Goal: Transaction & Acquisition: Book appointment/travel/reservation

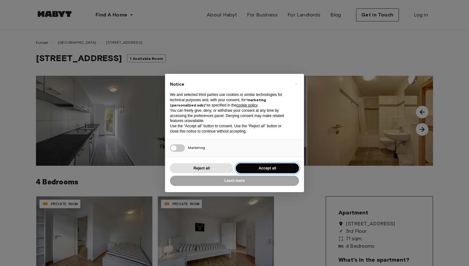
click at [270, 169] on button "Accept all" at bounding box center [267, 168] width 63 height 10
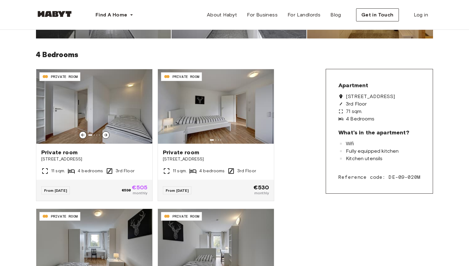
scroll to position [128, 0]
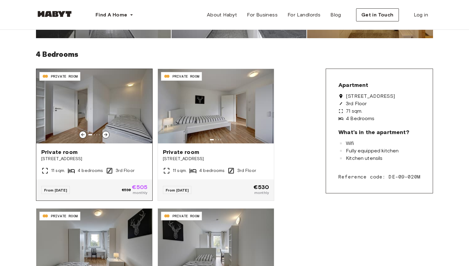
click at [106, 134] on icon at bounding box center [105, 134] width 3 height 3
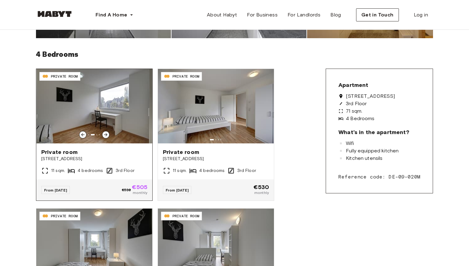
click at [106, 134] on icon at bounding box center [105, 134] width 3 height 3
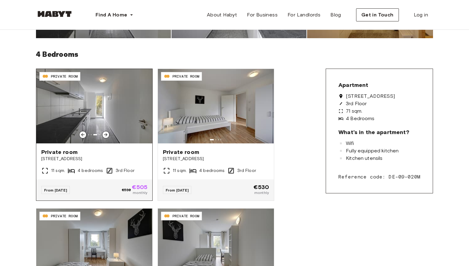
click at [106, 134] on icon at bounding box center [105, 134] width 3 height 3
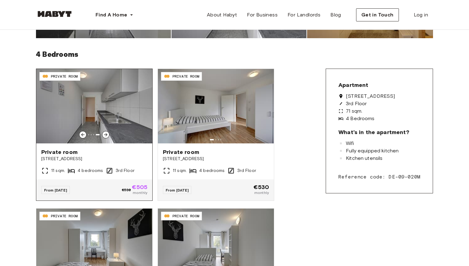
click at [106, 134] on icon at bounding box center [105, 134] width 3 height 3
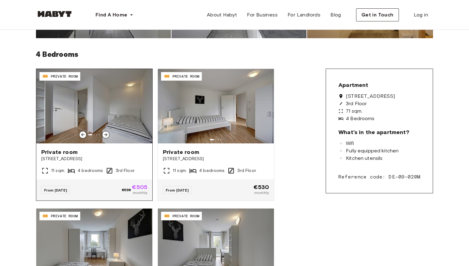
click at [106, 134] on icon at bounding box center [105, 134] width 3 height 3
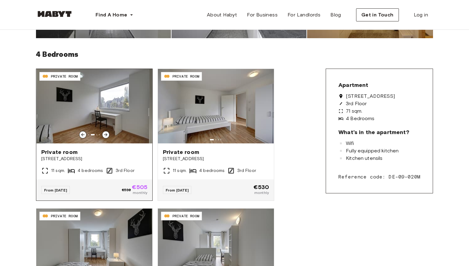
click at [106, 134] on icon at bounding box center [105, 134] width 3 height 3
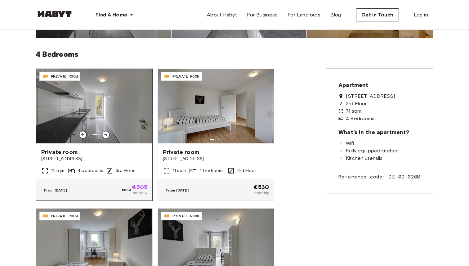
click at [106, 134] on icon at bounding box center [105, 134] width 3 height 3
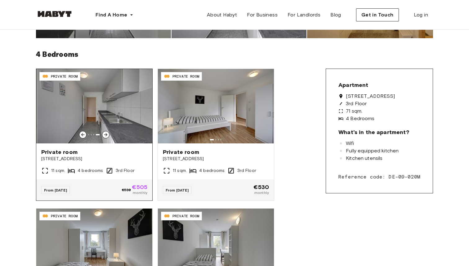
click at [106, 134] on icon at bounding box center [105, 134] width 3 height 3
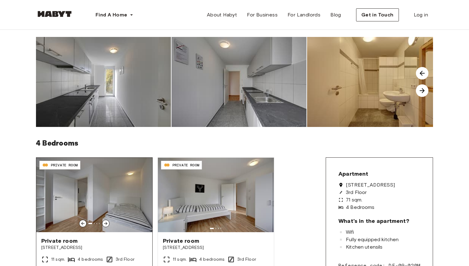
scroll to position [0, 0]
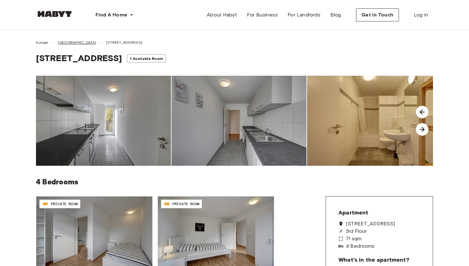
click at [65, 41] on span "[GEOGRAPHIC_DATA]" at bounding box center [77, 43] width 38 height 6
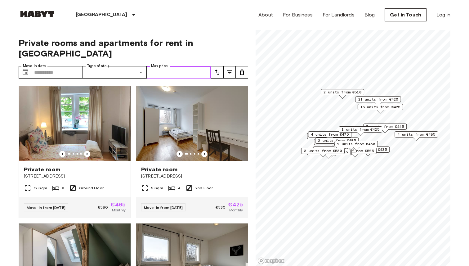
click at [172, 66] on input "Max price" at bounding box center [179, 72] width 64 height 12
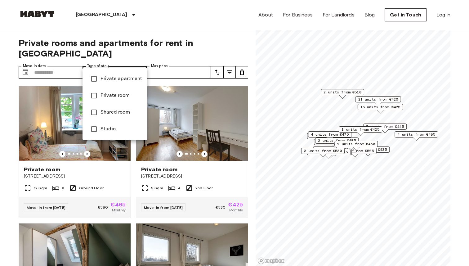
click at [117, 93] on span "Private room" at bounding box center [122, 95] width 42 height 7
type input "**********"
click at [160, 27] on div at bounding box center [234, 133] width 469 height 266
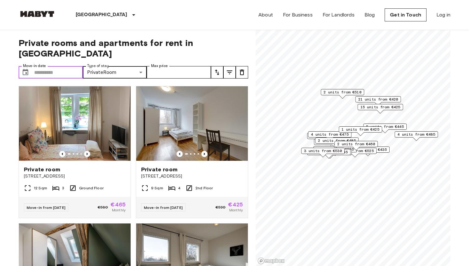
click at [62, 66] on input "Move-in date" at bounding box center [58, 72] width 49 height 12
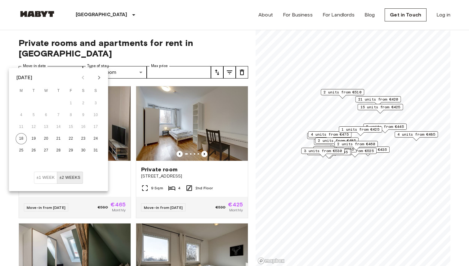
click at [102, 77] on icon "Next month" at bounding box center [99, 77] width 7 height 7
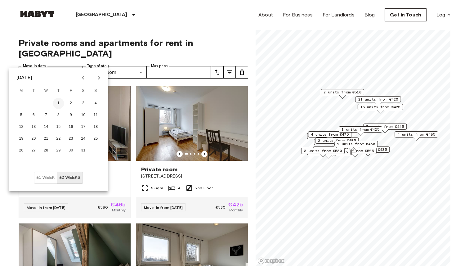
click at [57, 102] on button "1" at bounding box center [58, 103] width 11 height 11
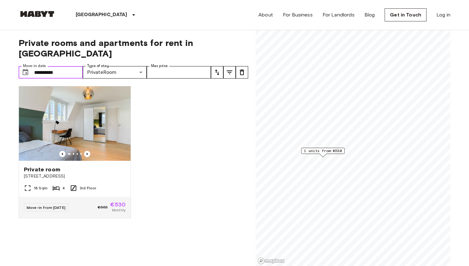
click at [67, 66] on input "**********" at bounding box center [58, 72] width 49 height 12
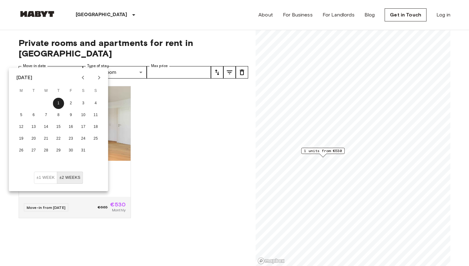
click at [81, 77] on icon "Previous month" at bounding box center [82, 77] width 7 height 7
click at [98, 78] on icon "Next month" at bounding box center [99, 77] width 7 height 7
click at [86, 104] on button "1" at bounding box center [83, 103] width 11 height 11
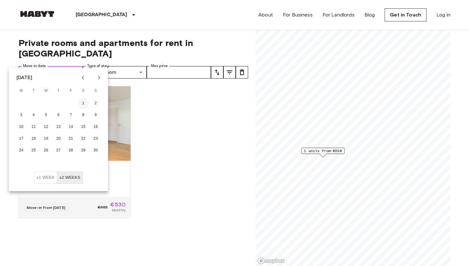
type input "**********"
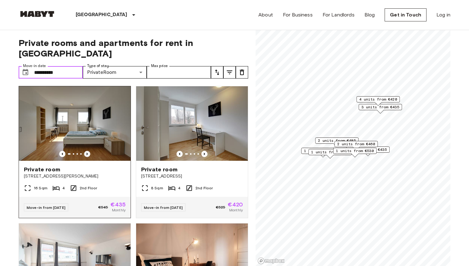
click at [88, 151] on icon "Previous image" at bounding box center [87, 154] width 6 height 6
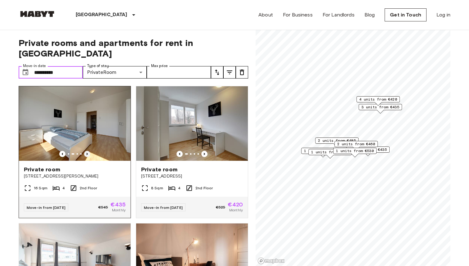
click at [88, 151] on icon "Previous image" at bounding box center [87, 154] width 6 height 6
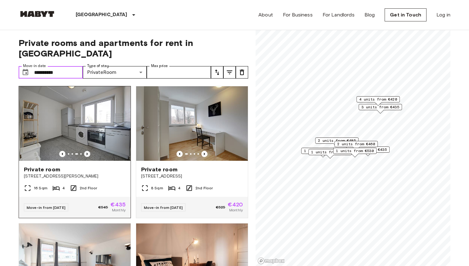
click at [88, 151] on icon "Previous image" at bounding box center [87, 154] width 6 height 6
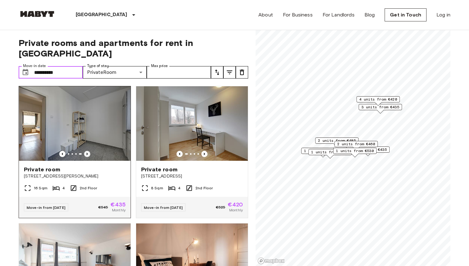
click at [88, 151] on icon "Previous image" at bounding box center [87, 154] width 6 height 6
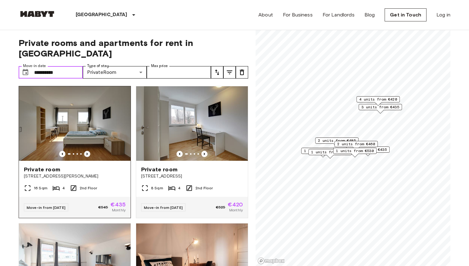
click at [88, 151] on icon "Previous image" at bounding box center [87, 154] width 6 height 6
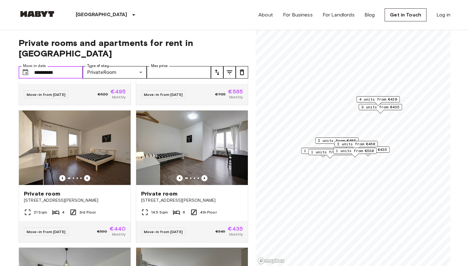
scroll to position [263, 0]
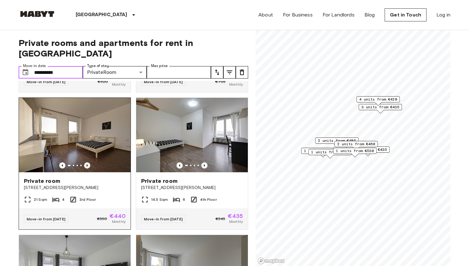
click at [88, 162] on icon "Previous image" at bounding box center [87, 165] width 6 height 6
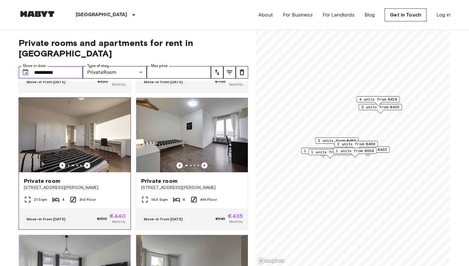
click at [88, 162] on icon "Previous image" at bounding box center [87, 165] width 6 height 6
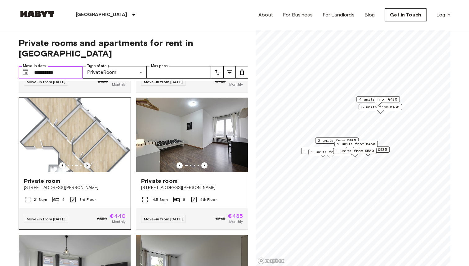
click at [88, 162] on icon "Previous image" at bounding box center [87, 165] width 6 height 6
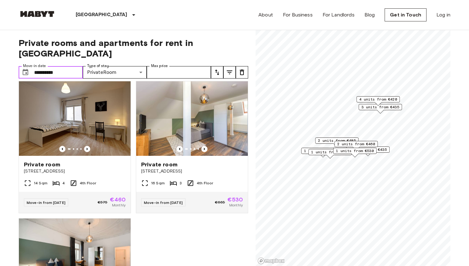
scroll to position [825, 0]
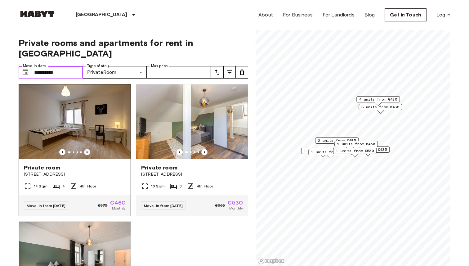
click at [89, 149] on icon "Previous image" at bounding box center [87, 152] width 6 height 6
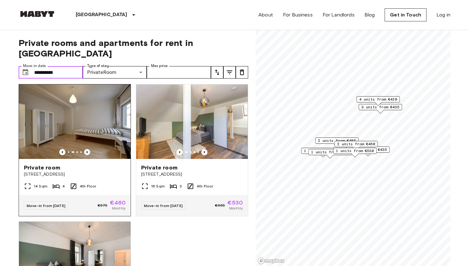
click at [89, 149] on icon "Previous image" at bounding box center [87, 152] width 6 height 6
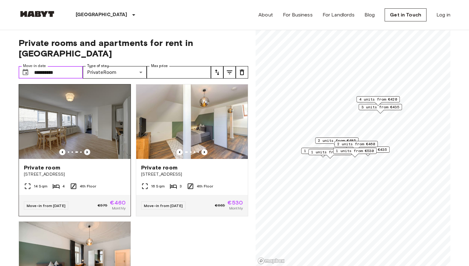
click at [89, 149] on icon "Previous image" at bounding box center [87, 152] width 6 height 6
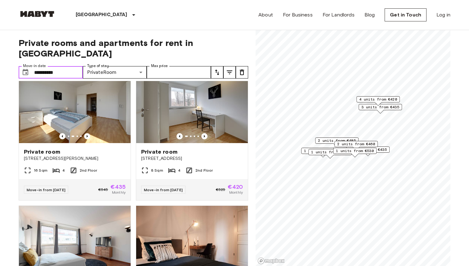
scroll to position [18, 0]
click at [132, 206] on div "Private room Rötestraße 3 14 Sqm 4 Ground Floor Move-in from 19 Oct 25 €705 €56…" at bounding box center [189, 268] width 117 height 137
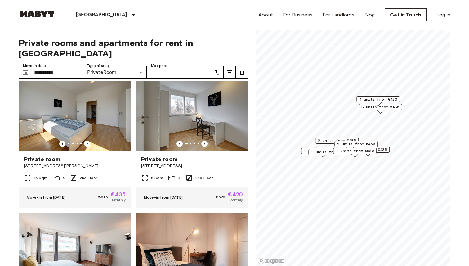
scroll to position [0, 0]
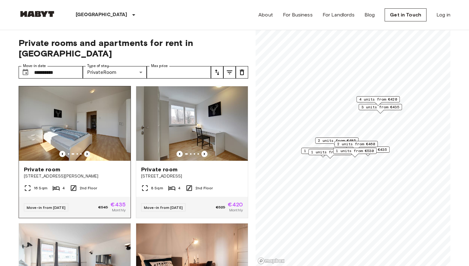
click at [88, 153] on icon "Previous image" at bounding box center [87, 154] width 1 height 2
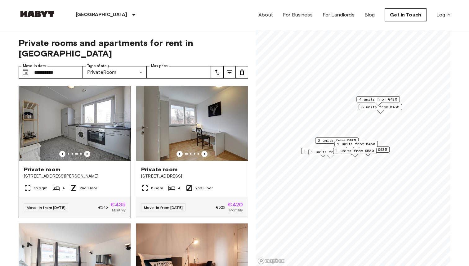
click at [88, 153] on icon "Previous image" at bounding box center [87, 154] width 1 height 2
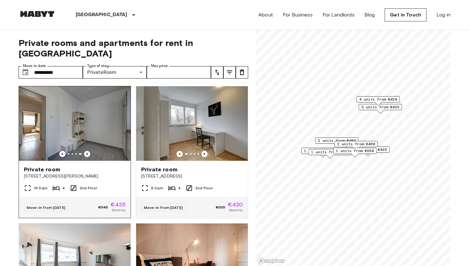
click at [88, 153] on icon "Previous image" at bounding box center [87, 154] width 1 height 2
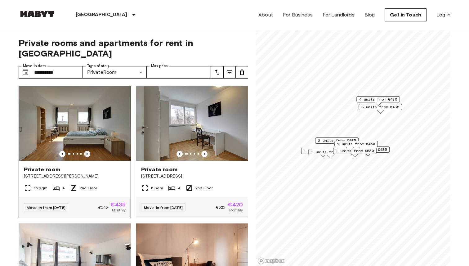
click at [88, 153] on icon "Previous image" at bounding box center [87, 154] width 1 height 2
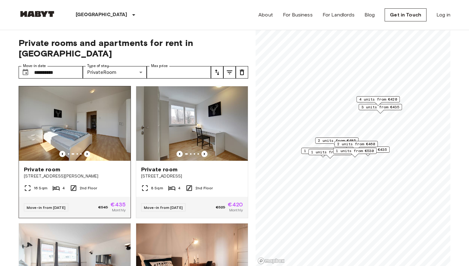
click at [106, 166] on div "Private room" at bounding box center [75, 169] width 102 height 7
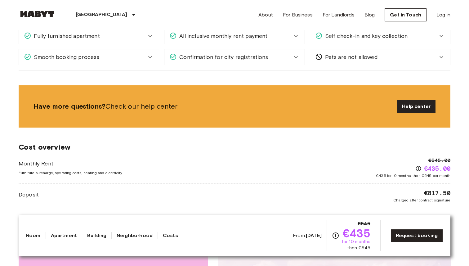
scroll to position [419, 0]
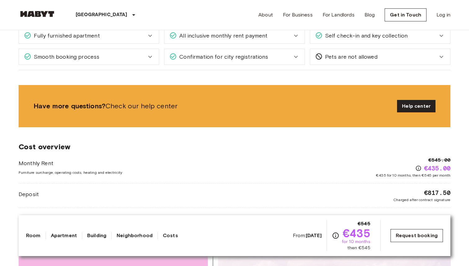
click at [408, 232] on link "Request booking" at bounding box center [417, 235] width 52 height 13
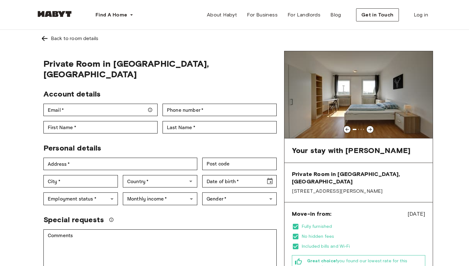
click at [44, 39] on img at bounding box center [44, 38] width 7 height 7
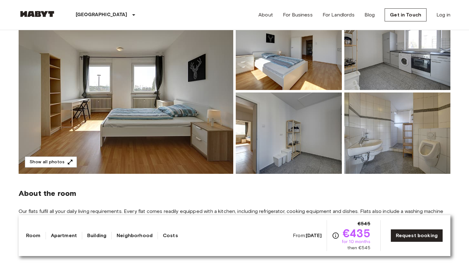
scroll to position [73, 0]
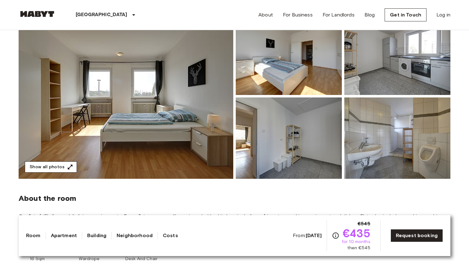
click at [57, 163] on button "Show all photos" at bounding box center [51, 166] width 52 height 11
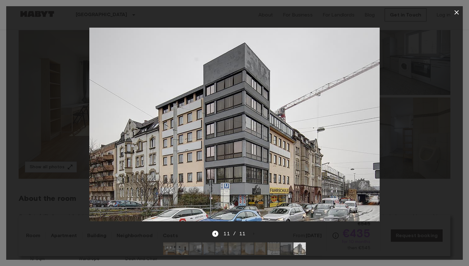
click at [447, 120] on div at bounding box center [234, 124] width 457 height 211
click at [458, 13] on icon "button" at bounding box center [457, 12] width 4 height 4
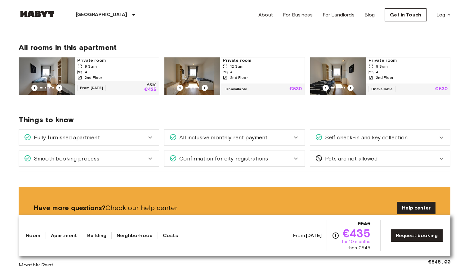
scroll to position [323, 0]
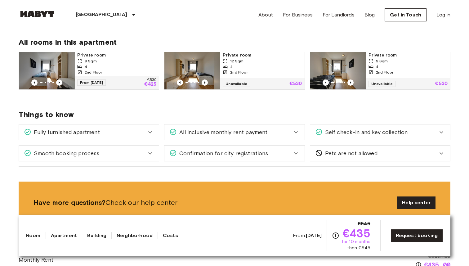
click at [84, 155] on span "Smooth booking process" at bounding box center [65, 153] width 68 height 8
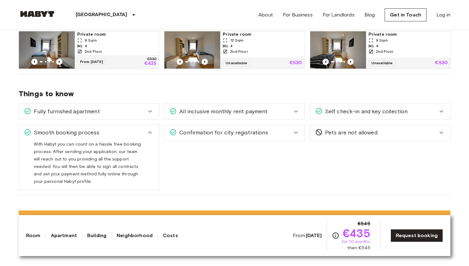
scroll to position [345, 0]
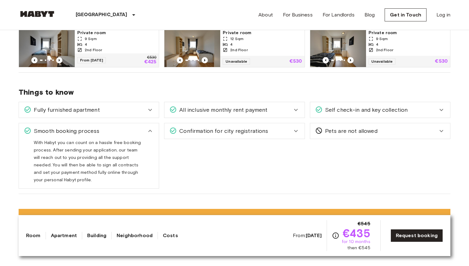
click at [75, 125] on div "Smooth booking process" at bounding box center [89, 131] width 140 height 16
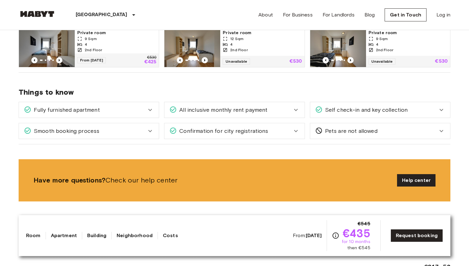
click at [93, 105] on div "Fully furnished apartment" at bounding box center [89, 110] width 140 height 16
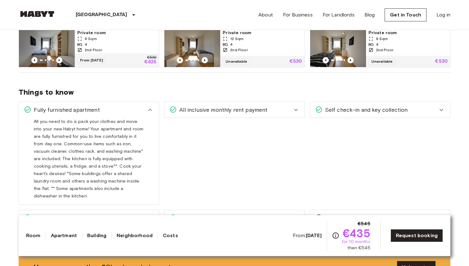
click at [138, 111] on div "Fully furnished apartment" at bounding box center [85, 110] width 123 height 8
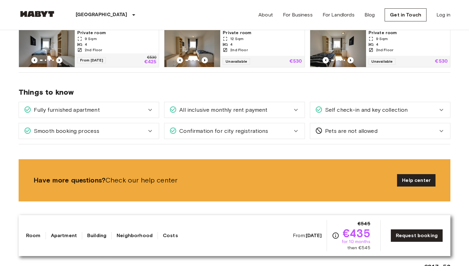
click at [224, 109] on span "All inclusive monthly rent payment" at bounding box center [222, 110] width 91 height 8
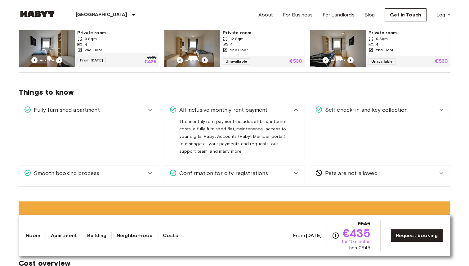
click at [224, 109] on span "All inclusive monthly rent payment" at bounding box center [222, 110] width 91 height 8
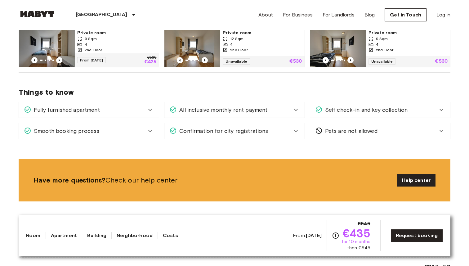
click at [362, 110] on span "Self check-in and key collection" at bounding box center [365, 110] width 85 height 8
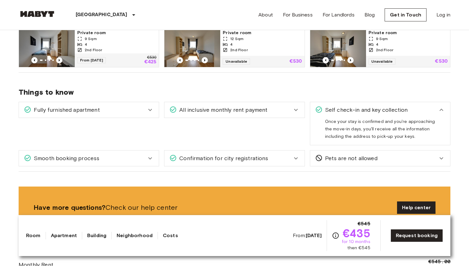
click at [362, 110] on span "Self check-in and key collection" at bounding box center [365, 110] width 85 height 8
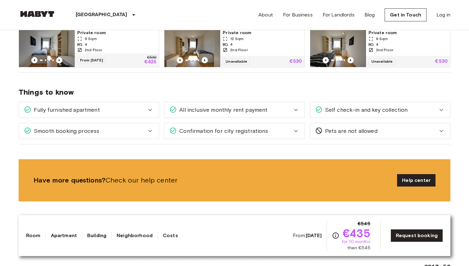
click at [360, 137] on div "Pets are not allowed" at bounding box center [380, 131] width 140 height 16
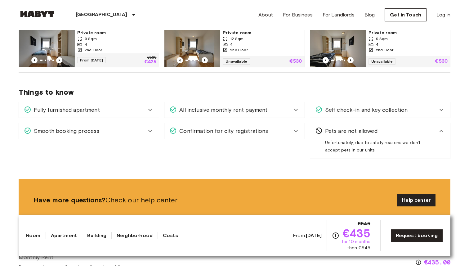
click at [360, 137] on div "Pets are not allowed" at bounding box center [380, 131] width 140 height 16
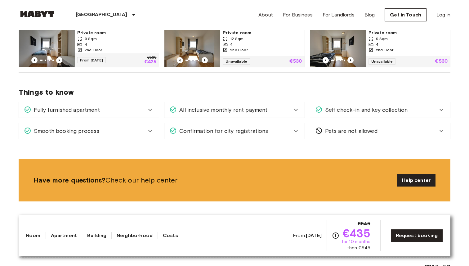
click at [238, 129] on span "Confirmation for city registrations" at bounding box center [222, 131] width 91 height 8
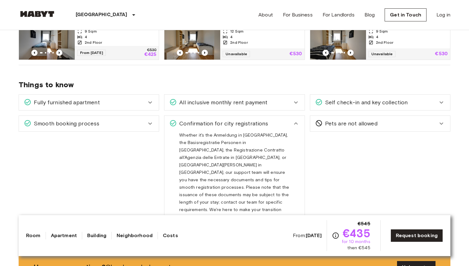
scroll to position [354, 0]
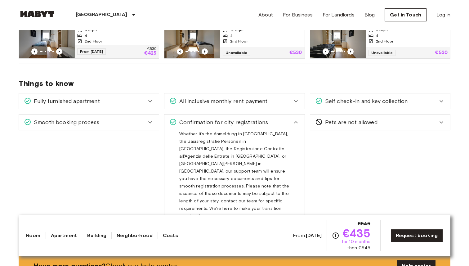
click at [277, 125] on div "Confirmation for city registrations" at bounding box center [231, 122] width 123 height 8
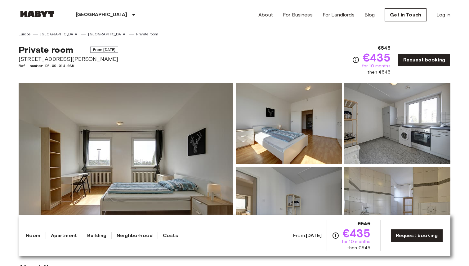
scroll to position [0, 0]
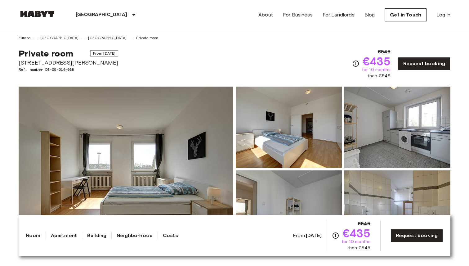
click at [360, 67] on div "€545 €435 for 10 months then €545" at bounding box center [371, 63] width 38 height 31
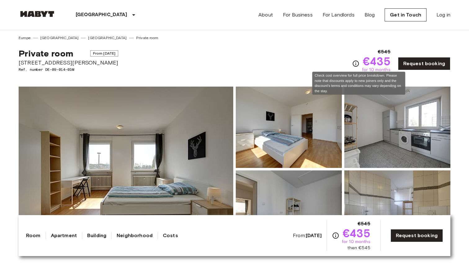
click at [360, 63] on icon "Check cost overview for full price breakdown. Please note that discounts apply …" at bounding box center [355, 63] width 7 height 7
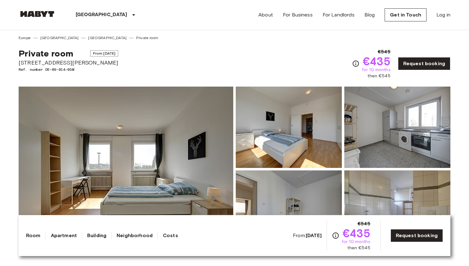
click at [273, 142] on img at bounding box center [289, 127] width 106 height 81
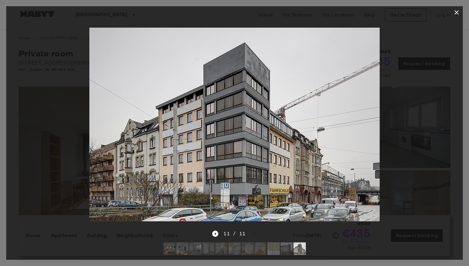
click at [403, 98] on div at bounding box center [234, 124] width 457 height 211
click at [460, 14] on icon "button" at bounding box center [456, 12] width 7 height 7
